Goal: Information Seeking & Learning: Learn about a topic

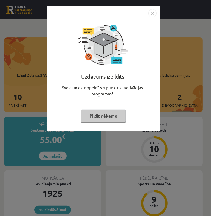
click at [109, 116] on button "Pildīt nākamo" at bounding box center [103, 115] width 45 height 13
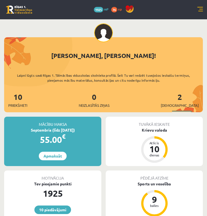
click at [196, 12] on div "10 Dāvanas 1925 mP 76 xp" at bounding box center [103, 9] width 207 height 19
click at [203, 9] on link at bounding box center [200, 10] width 6 height 6
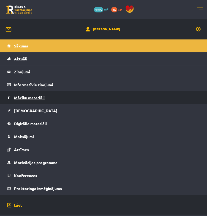
click at [43, 101] on link "Mācību materiāli" at bounding box center [103, 97] width 193 height 13
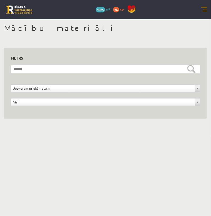
click at [207, 9] on link at bounding box center [205, 10] width 6 height 6
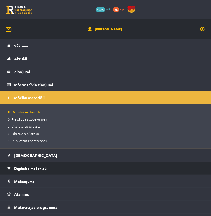
click at [42, 167] on span "Digitālie materiāli" at bounding box center [30, 168] width 33 height 5
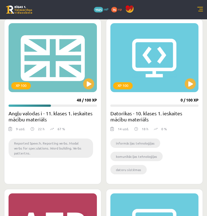
scroll to position [571, 0]
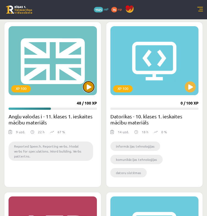
click at [88, 85] on button at bounding box center [88, 86] width 11 height 11
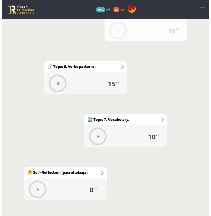
scroll to position [539, 0]
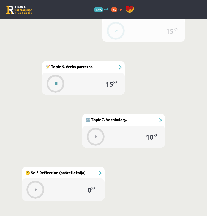
click at [57, 86] on button at bounding box center [56, 83] width 13 height 13
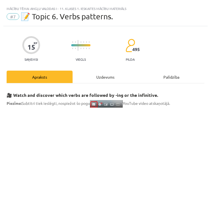
click at [101, 76] on div "Uzdevums" at bounding box center [106, 76] width 66 height 12
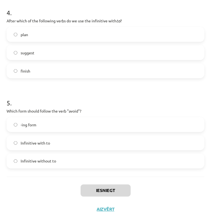
scroll to position [376, 0]
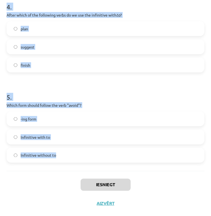
drag, startPoint x: 7, startPoint y: 114, endPoint x: 58, endPoint y: 161, distance: 69.6
copy form "What is the difference in meaning between "stop talking" and "stop to talk"? "S…"
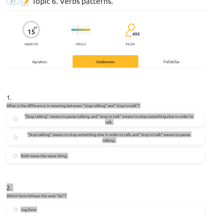
scroll to position [10, 0]
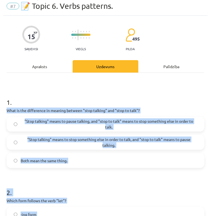
click at [152, 99] on h1 "1 ." at bounding box center [106, 97] width 198 height 17
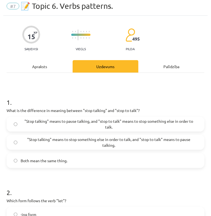
click at [167, 123] on span ""Stop talking" means to pause talking, and "stop to talk" means to stop somethi…" at bounding box center [109, 124] width 177 height 12
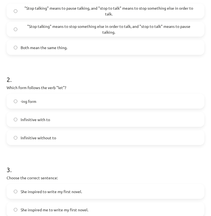
scroll to position [124, 0]
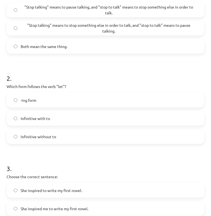
click at [115, 138] on label "Infinitive without to" at bounding box center [105, 136] width 197 height 14
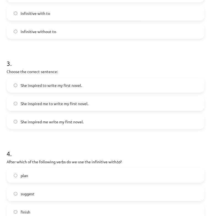
scroll to position [230, 0]
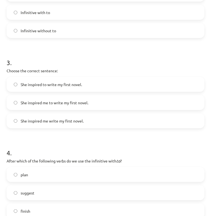
click at [85, 104] on span "She inspired me to write my first novel." at bounding box center [55, 103] width 68 height 6
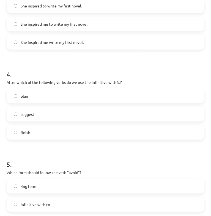
scroll to position [310, 0]
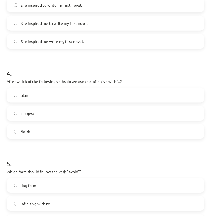
click at [65, 94] on label "plan" at bounding box center [105, 95] width 197 height 14
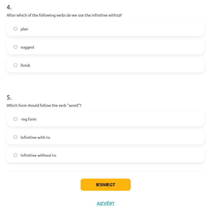
click at [58, 121] on label "-ing form" at bounding box center [105, 119] width 197 height 14
click at [107, 183] on button "Iesniegt" at bounding box center [106, 184] width 50 height 12
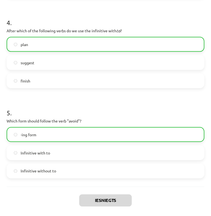
scroll to position [393, 0]
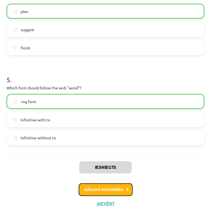
click at [108, 191] on button "Nākamā nodarbība" at bounding box center [106, 189] width 54 height 13
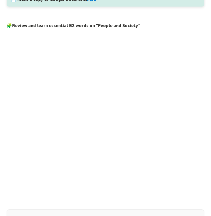
scroll to position [423, 0]
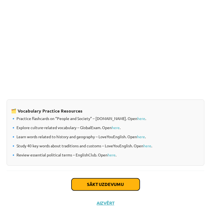
click at [108, 185] on button "Sākt uzdevumu" at bounding box center [106, 184] width 68 height 12
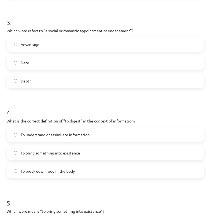
scroll to position [400, 0]
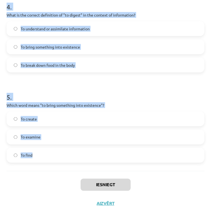
drag, startPoint x: 4, startPoint y: 116, endPoint x: 50, endPoint y: 169, distance: 69.5
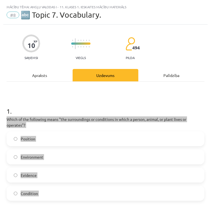
scroll to position [0, 0]
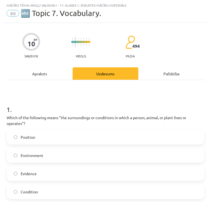
click at [133, 106] on h1 "1 ." at bounding box center [106, 104] width 198 height 17
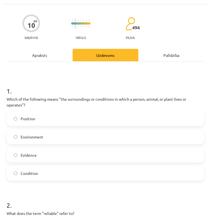
click at [101, 138] on label "Environment" at bounding box center [105, 137] width 197 height 14
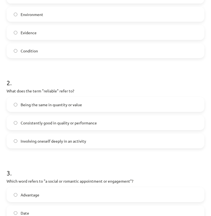
scroll to position [145, 0]
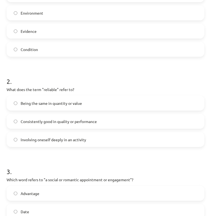
click at [92, 125] on label "Consistently good in quality or performance" at bounding box center [105, 121] width 197 height 14
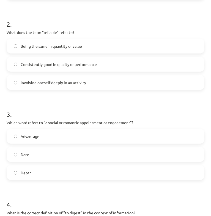
scroll to position [229, 0]
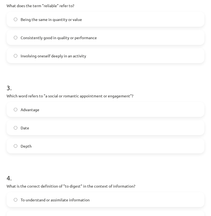
click at [155, 125] on label "Date" at bounding box center [105, 128] width 197 height 14
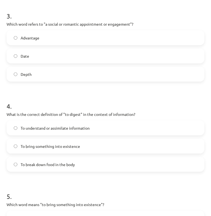
scroll to position [305, 0]
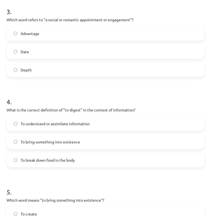
click at [131, 117] on label "To understand or assimilate information" at bounding box center [105, 123] width 197 height 14
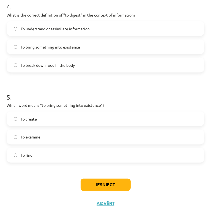
click at [112, 121] on label "To create" at bounding box center [105, 119] width 197 height 14
click at [122, 186] on button "Iesniegt" at bounding box center [106, 184] width 50 height 12
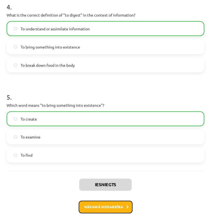
click at [113, 205] on button "Nākamā nodarbība" at bounding box center [106, 206] width 54 height 13
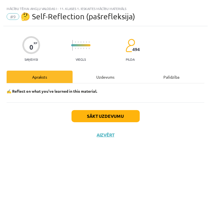
scroll to position [0, 0]
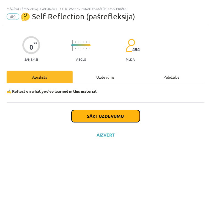
click at [121, 112] on button "Sākt uzdevumu" at bounding box center [106, 116] width 68 height 12
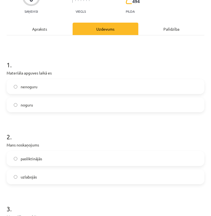
scroll to position [47, 0]
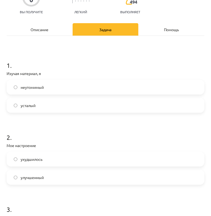
click at [44, 88] on label "неутомимый" at bounding box center [105, 87] width 197 height 14
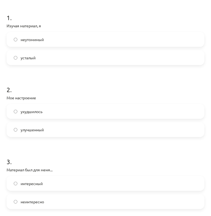
scroll to position [98, 0]
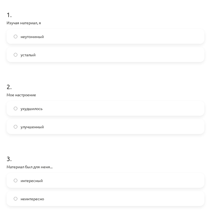
click at [70, 126] on label "улучшенный" at bounding box center [105, 127] width 197 height 14
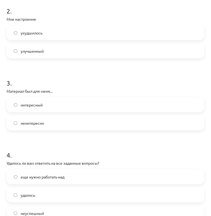
scroll to position [174, 0]
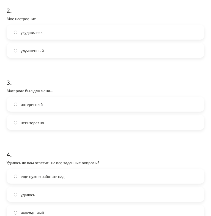
click at [68, 105] on label "интересный" at bounding box center [105, 104] width 197 height 14
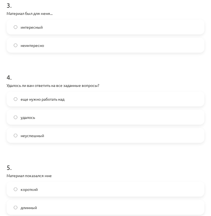
scroll to position [251, 0]
click at [70, 102] on label "еще нужно работать над" at bounding box center [105, 99] width 197 height 14
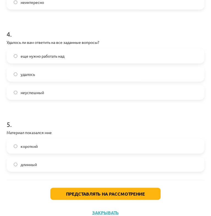
scroll to position [303, 0]
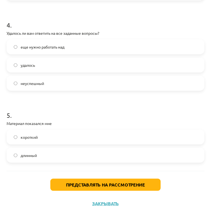
click at [73, 153] on label "длинный" at bounding box center [105, 155] width 197 height 14
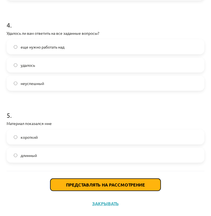
click at [83, 181] on font "Представлять на рассмотрение" at bounding box center [105, 184] width 79 height 6
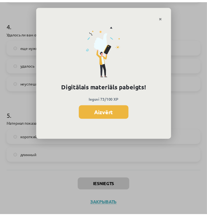
scroll to position [522, 0]
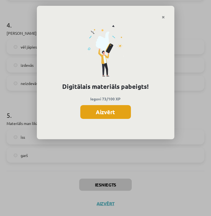
click at [109, 113] on button "Aizvērt" at bounding box center [105, 112] width 51 height 14
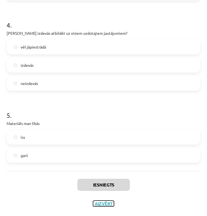
click at [105, 205] on button "Aizvērt" at bounding box center [103, 203] width 21 height 6
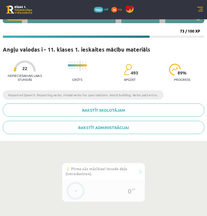
scroll to position [0, 0]
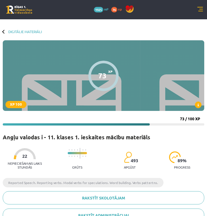
click at [199, 8] on link at bounding box center [200, 10] width 6 height 6
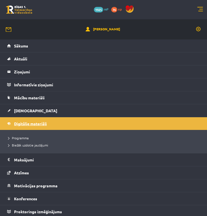
click at [32, 121] on span "Digitālie materiāli" at bounding box center [30, 123] width 33 height 5
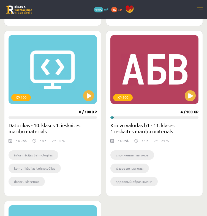
scroll to position [561, 0]
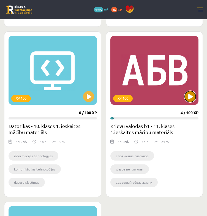
click at [186, 95] on button at bounding box center [190, 96] width 11 height 11
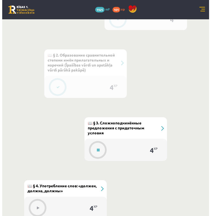
scroll to position [373, 0]
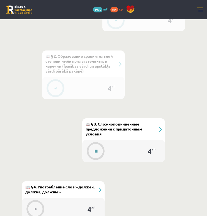
click at [100, 148] on button at bounding box center [96, 151] width 13 height 13
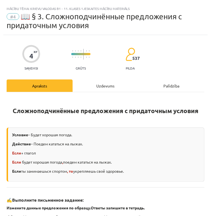
click at [94, 90] on div "Uzdevums" at bounding box center [106, 85] width 66 height 12
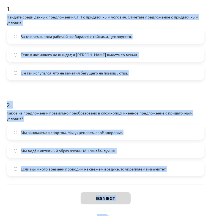
scroll to position [126, 0]
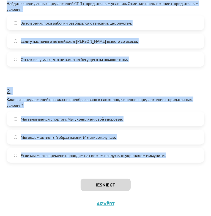
drag, startPoint x: 7, startPoint y: 92, endPoint x: 173, endPoint y: 154, distance: 177.6
click at [173, 154] on form "1 . Найдите среди данных предложений СПП с придаточным условия. Отметьте предло…" at bounding box center [106, 72] width 198 height 181
click at [128, 88] on h1 "2 ." at bounding box center [106, 86] width 198 height 17
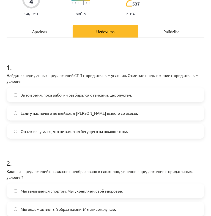
scroll to position [55, 0]
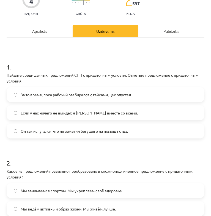
click at [95, 116] on label "Если у нас ничего не выйдет, я уеду вместе со всеми." at bounding box center [105, 113] width 197 height 14
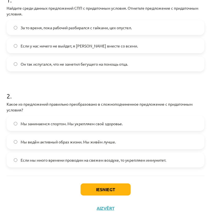
scroll to position [126, 0]
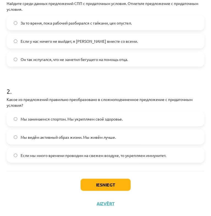
click at [134, 155] on span "Если мы много времени проводим на свежем воздухе, то укрепляем иммунитет." at bounding box center [94, 155] width 146 height 6
click at [101, 185] on button "Iesniegt" at bounding box center [106, 184] width 50 height 12
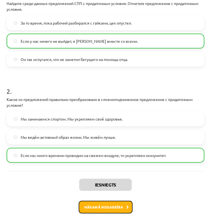
click at [94, 206] on button "Nākamā nodarbība" at bounding box center [106, 206] width 54 height 13
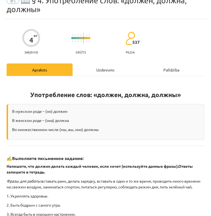
scroll to position [3, 0]
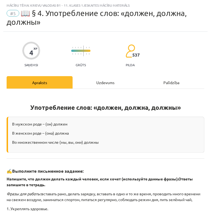
click at [94, 83] on div "Uzdevums" at bounding box center [106, 82] width 66 height 12
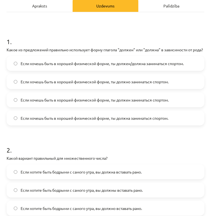
scroll to position [80, 0]
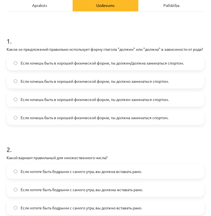
click at [69, 70] on label "Если хочешь быть в хорошей физической форме, ты должен/должна заниматься спорто…" at bounding box center [105, 63] width 197 height 14
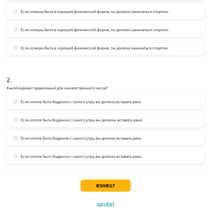
scroll to position [157, 0]
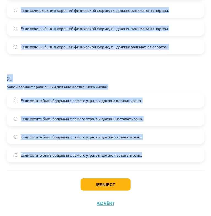
drag, startPoint x: 6, startPoint y: 48, endPoint x: 147, endPoint y: 157, distance: 178.5
click at [147, 157] on div "4 XP Saņemsi Grūts 537 pilda Apraksts Uzdevums Palīdzība 1 . Какое из предложен…" at bounding box center [105, 48] width 205 height 329
click at [138, 74] on h1 "2 ." at bounding box center [106, 73] width 198 height 17
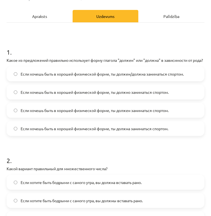
scroll to position [70, 0]
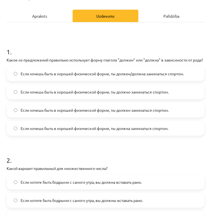
click at [138, 74] on label "Если хочешь быть в хорошей физической форме, ты должен/должна заниматься спорто…" at bounding box center [105, 74] width 197 height 14
click at [139, 95] on span "Если хочешь быть в хорошей физической форме, ты должно заниматься спортом." at bounding box center [95, 92] width 148 height 6
click at [135, 110] on label "Если хочешь быть в хорошей физической форме, ты должен заниматься спортом." at bounding box center [105, 110] width 197 height 14
click at [146, 135] on label "Если хочешь быть в хорошей физической форме, ты должна заниматься спортом." at bounding box center [105, 128] width 197 height 14
click at [155, 117] on label "Если хочешь быть в хорошей физической форме, ты должен заниматься спортом." at bounding box center [105, 110] width 197 height 14
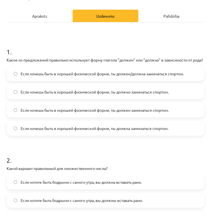
click at [170, 77] on span "Если хочешь быть в хорошей физической форме, ты должен/должна заниматься спорто…" at bounding box center [102, 74] width 163 height 6
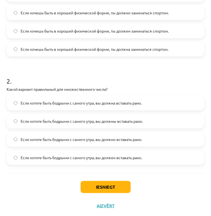
scroll to position [157, 0]
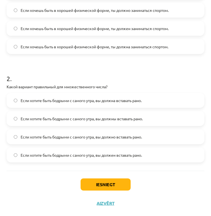
click at [146, 123] on label "Если хотите быть бодрыми с самого утра, вы должны вставать рано." at bounding box center [105, 119] width 197 height 14
click at [111, 184] on button "Iesniegt" at bounding box center [106, 184] width 50 height 12
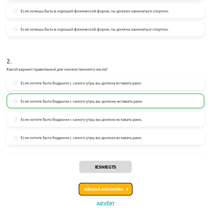
click at [108, 187] on button "Nākamā nodarbība" at bounding box center [106, 189] width 54 height 13
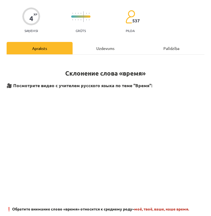
scroll to position [25, 0]
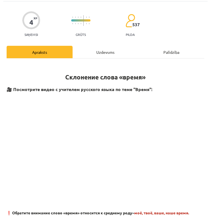
click at [107, 46] on div "Uzdevums" at bounding box center [106, 52] width 66 height 12
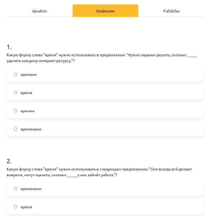
scroll to position [68, 0]
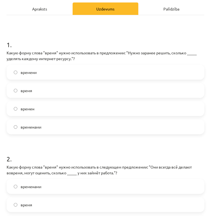
click at [40, 74] on label "времени" at bounding box center [105, 72] width 197 height 14
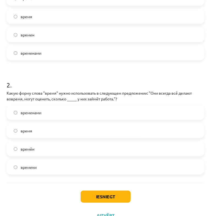
scroll to position [142, 0]
click at [53, 131] on label "время" at bounding box center [105, 130] width 197 height 14
click at [100, 192] on button "Iesniegt" at bounding box center [106, 196] width 50 height 12
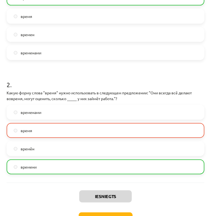
click at [85, 167] on label "времени" at bounding box center [105, 167] width 197 height 14
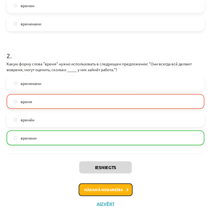
click at [106, 189] on button "Nākamā nodarbība" at bounding box center [106, 189] width 54 height 13
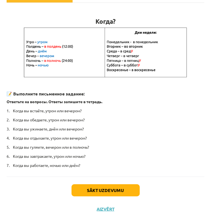
scroll to position [82, 0]
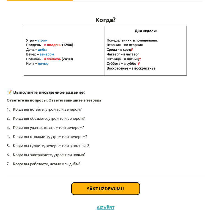
click at [107, 187] on button "Sākt uzdevumu" at bounding box center [106, 188] width 68 height 12
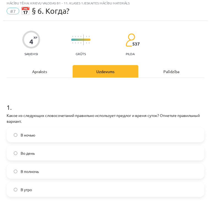
scroll to position [3, 0]
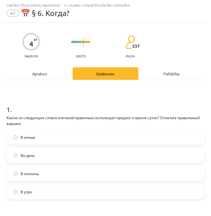
click at [77, 172] on label "В полночь" at bounding box center [105, 173] width 197 height 14
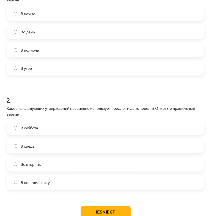
scroll to position [128, 0]
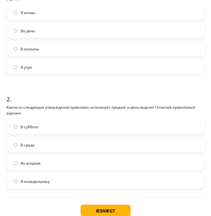
click at [54, 161] on label "Во вторник" at bounding box center [105, 163] width 197 height 14
click at [101, 212] on button "Iesniegt" at bounding box center [106, 210] width 50 height 12
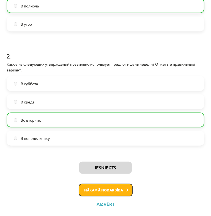
click at [110, 189] on button "Nākamā nodarbība" at bounding box center [106, 189] width 54 height 13
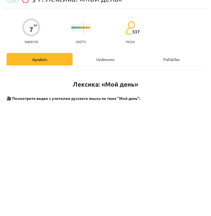
scroll to position [3, 0]
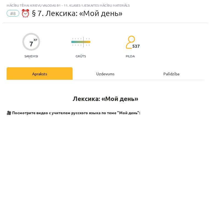
click at [98, 75] on div "Uzdevums" at bounding box center [106, 73] width 66 height 12
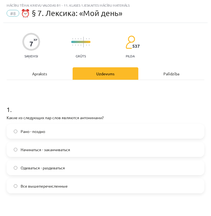
click at [47, 72] on div "Apraksts" at bounding box center [40, 73] width 66 height 12
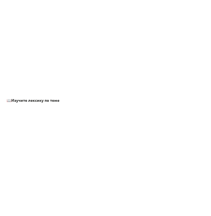
scroll to position [0, 0]
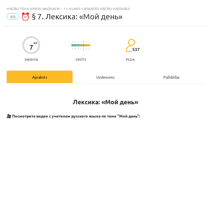
click at [97, 78] on div "Uzdevums" at bounding box center [106, 76] width 66 height 12
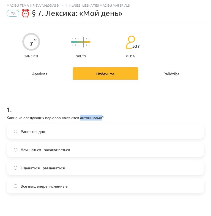
drag, startPoint x: 82, startPoint y: 116, endPoint x: 103, endPoint y: 116, distance: 21.8
click at [103, 116] on p "Какие из следующих пар слов являются антонимами?" at bounding box center [106, 118] width 198 height 6
click at [87, 134] on label "Рано - поздно" at bounding box center [105, 131] width 197 height 14
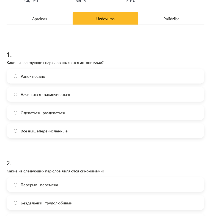
scroll to position [58, 0]
click at [76, 131] on label "Все вышеперечисленные" at bounding box center [105, 131] width 197 height 14
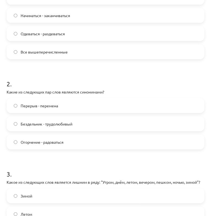
scroll to position [137, 0]
click at [74, 108] on label "Перерыв - перемена" at bounding box center [105, 105] width 197 height 14
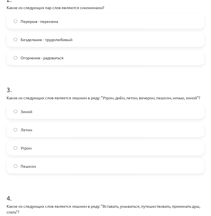
scroll to position [238, 0]
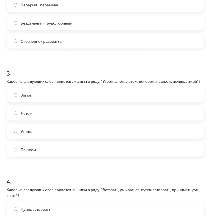
click at [65, 156] on label "Пешком" at bounding box center [105, 149] width 197 height 14
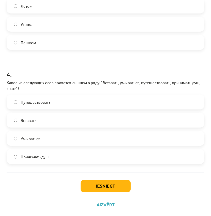
scroll to position [345, 0]
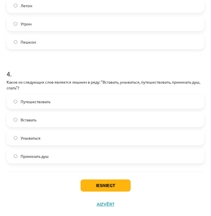
click at [72, 107] on label "Путешествовать" at bounding box center [105, 101] width 197 height 14
click at [105, 188] on button "Iesniegt" at bounding box center [106, 185] width 50 height 12
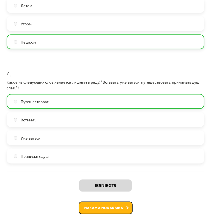
click at [110, 212] on button "Nākamā nodarbība" at bounding box center [106, 207] width 54 height 13
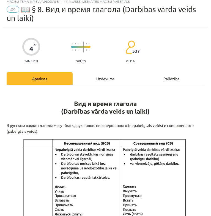
scroll to position [3, 0]
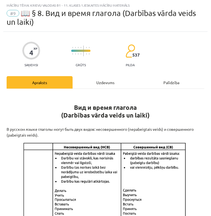
click at [101, 80] on div "Uzdevums" at bounding box center [106, 82] width 66 height 12
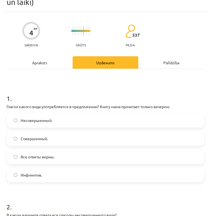
scroll to position [23, 0]
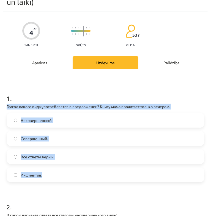
drag, startPoint x: 5, startPoint y: 106, endPoint x: 45, endPoint y: 175, distance: 79.6
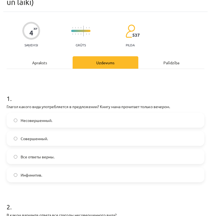
click at [112, 97] on h1 "1 ." at bounding box center [106, 93] width 198 height 17
click at [73, 139] on label "Совершенный." at bounding box center [105, 138] width 197 height 14
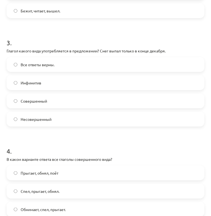
scroll to position [367, 0]
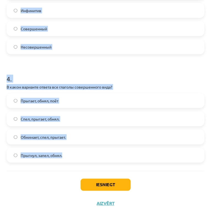
drag, startPoint x: 6, startPoint y: 108, endPoint x: 64, endPoint y: 154, distance: 74.5
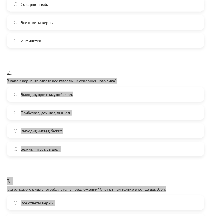
scroll to position [154, 0]
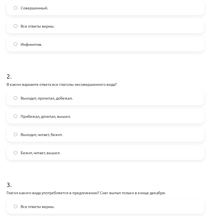
click at [164, 77] on h1 "2 ." at bounding box center [106, 71] width 198 height 17
click at [118, 135] on label "Выходит, читает, бежит." at bounding box center [105, 134] width 197 height 14
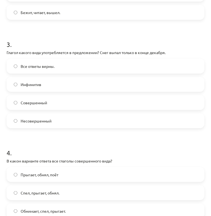
scroll to position [294, 0]
click at [98, 99] on label "Совершенный" at bounding box center [105, 102] width 197 height 14
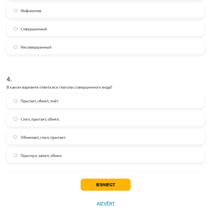
click at [82, 154] on label "Прыгнул, запел, обнял." at bounding box center [105, 155] width 197 height 14
click at [104, 185] on button "Iesniegt" at bounding box center [106, 184] width 50 height 12
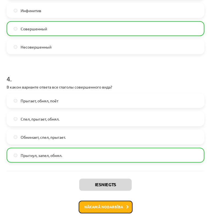
click at [110, 211] on button "Nākamā nodarbība" at bounding box center [106, 206] width 54 height 13
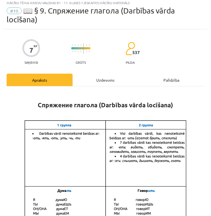
scroll to position [3, 0]
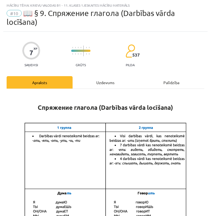
click at [101, 88] on div "Uzdevums" at bounding box center [106, 82] width 66 height 12
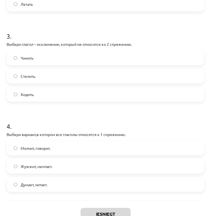
scroll to position [295, 0]
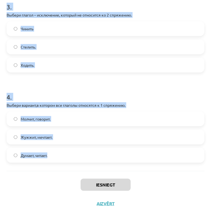
drag, startPoint x: 5, startPoint y: 125, endPoint x: 52, endPoint y: 156, distance: 55.8
click at [118, 88] on h1 "4 ." at bounding box center [106, 91] width 198 height 17
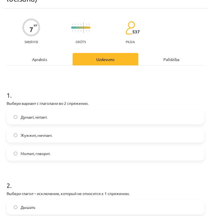
scroll to position [0, 0]
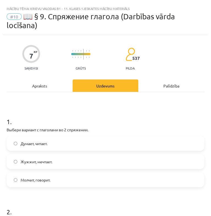
click at [64, 181] on label "Молчит, говорит." at bounding box center [105, 180] width 197 height 14
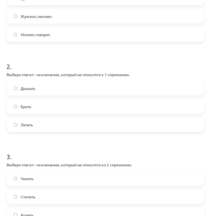
scroll to position [145, 0]
click at [129, 88] on label "Дышать" at bounding box center [105, 88] width 197 height 14
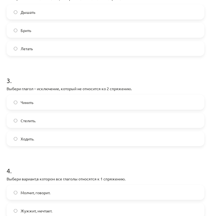
scroll to position [222, 0]
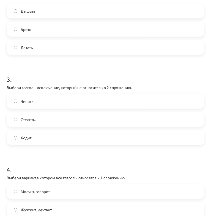
click at [97, 115] on label "Стелить." at bounding box center [105, 119] width 197 height 14
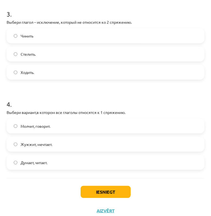
scroll to position [295, 0]
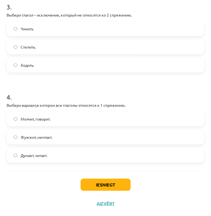
click at [106, 150] on label "Думает, читает." at bounding box center [105, 155] width 197 height 14
click at [103, 188] on button "Iesniegt" at bounding box center [106, 184] width 50 height 12
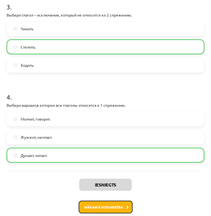
click at [96, 205] on button "Nākamā nodarbība" at bounding box center [106, 206] width 54 height 13
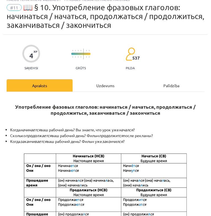
scroll to position [3, 0]
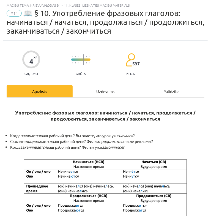
click at [95, 91] on div "Uzdevums" at bounding box center [106, 91] width 66 height 12
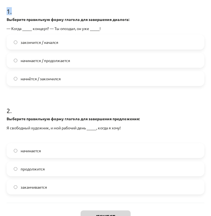
scroll to position [151, 0]
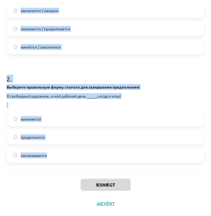
drag, startPoint x: 7, startPoint y: 134, endPoint x: 63, endPoint y: 151, distance: 58.9
click at [63, 151] on form "1 . Выберите правильную форму глагола для завершения диалога: — Когда _____ кон…" at bounding box center [106, 64] width 198 height 196
click at [161, 82] on h1 "2 ." at bounding box center [106, 73] width 198 height 17
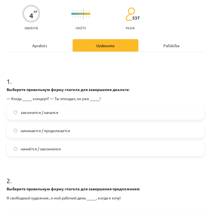
scroll to position [20, 0]
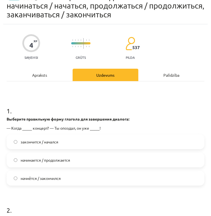
click at [80, 176] on label "начнётся / закончился" at bounding box center [105, 178] width 197 height 14
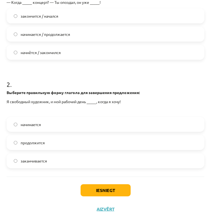
scroll to position [145, 0]
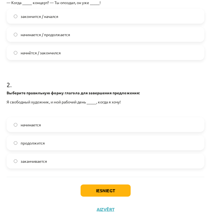
click at [59, 123] on label "начинается" at bounding box center [105, 125] width 197 height 14
click at [118, 186] on button "Iesniegt" at bounding box center [106, 190] width 50 height 12
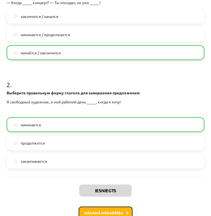
click at [127, 211] on icon at bounding box center [128, 213] width 2 height 4
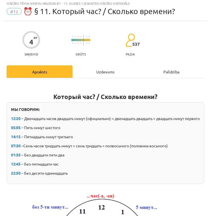
scroll to position [3, 0]
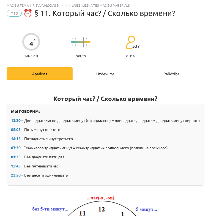
click at [93, 76] on div "Uzdevums" at bounding box center [106, 73] width 66 height 12
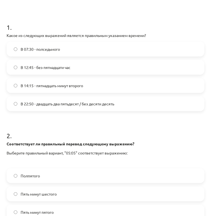
scroll to position [142, 0]
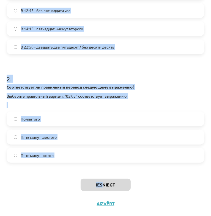
drag, startPoint x: 1, startPoint y: 109, endPoint x: 101, endPoint y: 176, distance: 120.4
click at [101, 176] on div "Mācību tēma: Krievu valodas b1 - 11. klases 1.ieskaites mācību materiāls #12 ⏰ …" at bounding box center [105, 108] width 211 height 216
click at [102, 86] on strong "Соответствует ли правильный перевод следующему выражению?" at bounding box center [71, 86] width 128 height 5
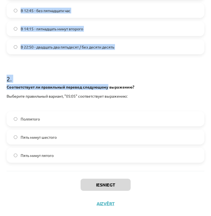
drag, startPoint x: 102, startPoint y: 86, endPoint x: 224, endPoint y: 168, distance: 147.8
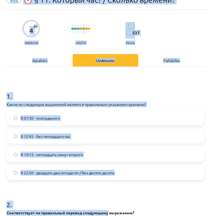
scroll to position [0, 0]
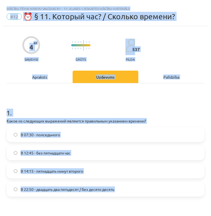
click at [51, 94] on div "1 . Какое из следующих выражений является правильным указанием времени? В 07:30…" at bounding box center [106, 198] width 198 height 230
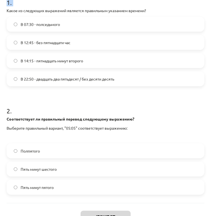
scroll to position [117, 0]
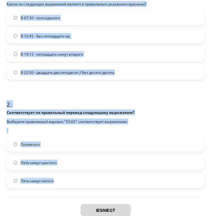
drag, startPoint x: 4, startPoint y: 118, endPoint x: 97, endPoint y: 179, distance: 110.8
click at [97, 179] on div "4 XP Saņemsi Grūts 537 pilda Apraksts Uzdevums Palīdzība 1 . Какое из следующих…" at bounding box center [105, 73] width 205 height 329
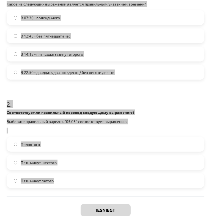
scroll to position [0, 0]
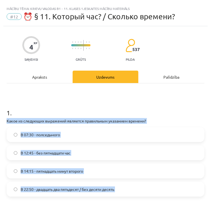
click at [106, 135] on label "В 07:30 - полседьмого" at bounding box center [105, 135] width 197 height 14
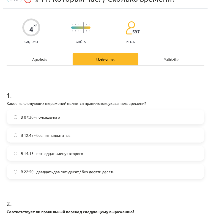
scroll to position [18, 0]
click at [90, 152] on label "В 14:15 - пятнадцать минут второго" at bounding box center [105, 153] width 197 height 14
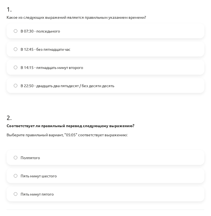
scroll to position [142, 0]
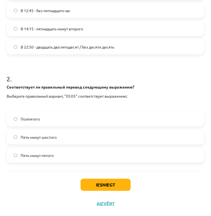
click at [93, 139] on label "Пять минут шестого" at bounding box center [105, 137] width 197 height 14
click at [77, 124] on label "Полпятого" at bounding box center [105, 119] width 197 height 14
click at [85, 162] on label "Пять минут пятого" at bounding box center [105, 155] width 197 height 14
click at [109, 181] on button "Iesniegt" at bounding box center [106, 184] width 50 height 12
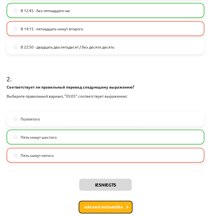
click at [117, 202] on button "Nākamā nodarbība" at bounding box center [106, 206] width 54 height 13
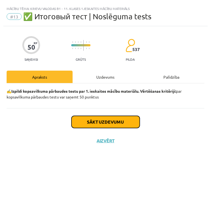
click at [123, 119] on button "Sākt uzdevumu" at bounding box center [106, 122] width 68 height 12
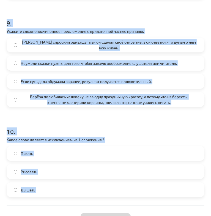
scroll to position [1007, 0]
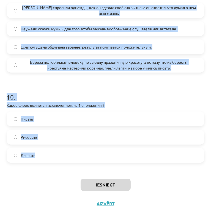
drag, startPoint x: 3, startPoint y: 75, endPoint x: 50, endPoint y: 149, distance: 88.0
click at [122, 85] on h1 "10 ." at bounding box center [106, 91] width 198 height 17
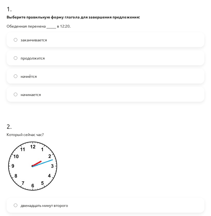
scroll to position [104, 0]
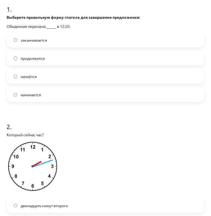
click at [55, 95] on label "начинается" at bounding box center [105, 95] width 197 height 14
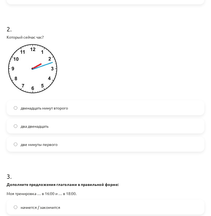
scroll to position [211, 0]
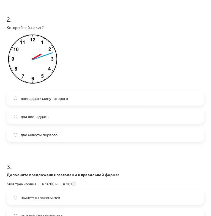
click at [61, 137] on label "две минуты первого" at bounding box center [105, 135] width 197 height 14
click at [71, 94] on label "двенадцать минут второго" at bounding box center [105, 98] width 197 height 14
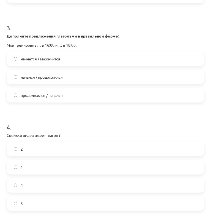
scroll to position [349, 0]
click at [72, 58] on label "начнется / закончится" at bounding box center [105, 58] width 197 height 14
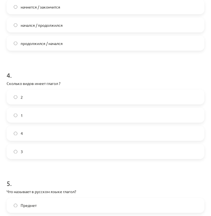
scroll to position [414, 0]
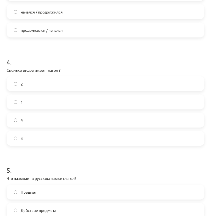
click at [115, 91] on div "2 1 4 3" at bounding box center [106, 110] width 198 height 69
click at [107, 87] on label "2" at bounding box center [105, 84] width 197 height 14
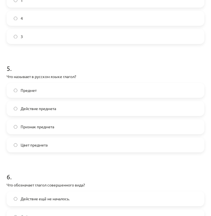
click at [96, 104] on label "Действие предмета" at bounding box center [105, 109] width 197 height 14
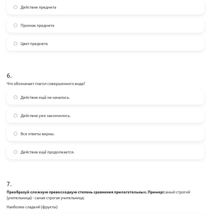
scroll to position [618, 0]
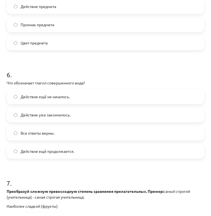
click at [82, 113] on label "Действие уже закончилось." at bounding box center [105, 115] width 197 height 14
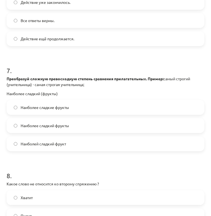
scroll to position [731, 0]
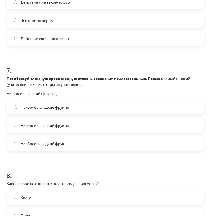
click at [83, 147] on label "Наиболей сладкий фрукт" at bounding box center [105, 143] width 197 height 14
click at [92, 103] on label "Наиболее сладкие фрукты" at bounding box center [105, 107] width 197 height 14
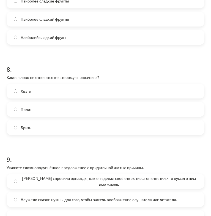
scroll to position [837, 0]
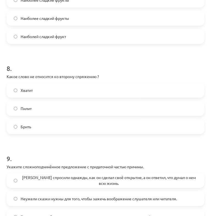
click at [104, 122] on label "Брить" at bounding box center [105, 127] width 197 height 14
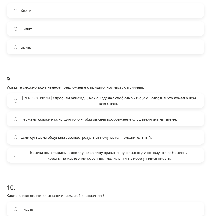
scroll to position [923, 0]
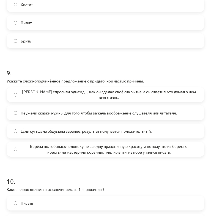
click at [96, 146] on span "Берёза полюбилась человеку не за одну праздничную красоту, а потому что из бере…" at bounding box center [109, 149] width 177 height 12
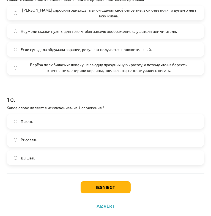
scroll to position [1007, 0]
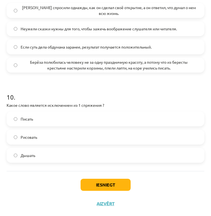
click at [69, 154] on label "Дышать" at bounding box center [105, 155] width 197 height 14
click at [115, 186] on button "Iesniegt" at bounding box center [106, 184] width 50 height 12
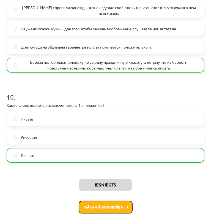
click at [105, 204] on button "Nākamā nodarbība" at bounding box center [106, 206] width 54 height 13
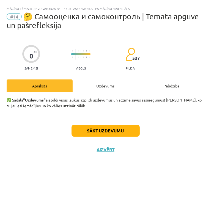
scroll to position [0, 0]
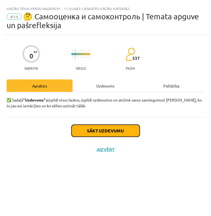
click at [99, 129] on button "Sākt uzdevumu" at bounding box center [106, 130] width 68 height 12
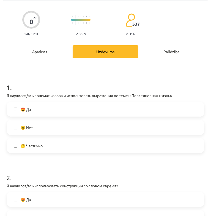
scroll to position [37, 0]
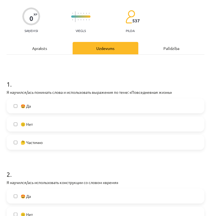
click at [81, 103] on label "🤩 Да" at bounding box center [105, 106] width 197 height 14
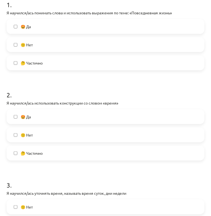
scroll to position [117, 0]
click at [83, 113] on label "🤩 Да" at bounding box center [105, 117] width 197 height 14
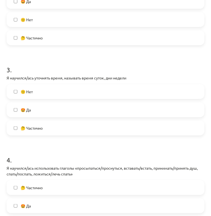
scroll to position [249, 0]
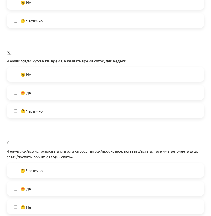
click at [62, 73] on label "🙁 Нет" at bounding box center [105, 74] width 197 height 14
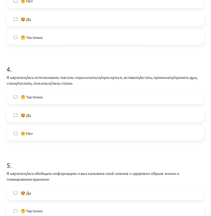
scroll to position [323, 0]
click at [60, 114] on label "🤩 Да" at bounding box center [105, 115] width 197 height 14
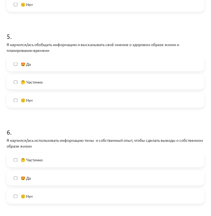
scroll to position [451, 0]
click at [59, 61] on label "🤩 Да" at bounding box center [105, 64] width 197 height 14
click at [55, 171] on label "🤩 Да" at bounding box center [105, 178] width 197 height 14
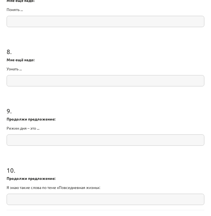
scroll to position [726, 0]
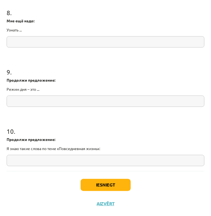
click at [23, 103] on input "text" at bounding box center [106, 100] width 198 height 11
click at [17, 161] on input "text" at bounding box center [106, 159] width 198 height 11
click at [89, 182] on button "Iesniegt" at bounding box center [106, 184] width 50 height 12
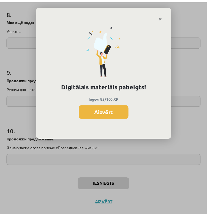
scroll to position [355, 0]
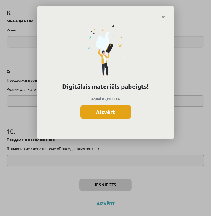
click at [101, 114] on button "Aizvērt" at bounding box center [105, 112] width 51 height 14
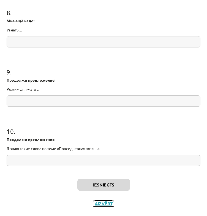
click at [106, 205] on button "Aizvērt" at bounding box center [103, 203] width 21 height 6
click at [106, 205] on div "Iesniegts Aizvērt" at bounding box center [104, 190] width 194 height 39
drag, startPoint x: 106, startPoint y: 205, endPoint x: 112, endPoint y: 14, distance: 191.8
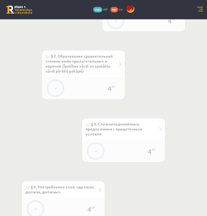
drag, startPoint x: 112, startPoint y: 14, endPoint x: 62, endPoint y: 130, distance: 127.0
